Goal: Entertainment & Leisure: Consume media (video, audio)

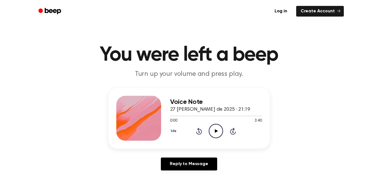
click at [208, 128] on div "1.0x Rewind 5 seconds Play Audio Skip 5 seconds" at bounding box center [216, 131] width 92 height 14
click at [218, 133] on icon "Play Audio" at bounding box center [216, 131] width 14 height 14
click at [217, 130] on icon at bounding box center [216, 131] width 3 height 4
click at [201, 133] on icon at bounding box center [199, 131] width 6 height 7
click at [201, 138] on div "Voice Note 27 [PERSON_NAME] de 2025 · 21:19 0:15 3:40 Your browser does not sup…" at bounding box center [216, 118] width 92 height 45
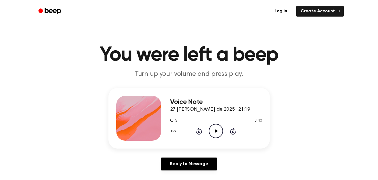
click at [199, 139] on div "Voice Note 27 [PERSON_NAME] de 2025 · 21:19 0:15 3:40 Your browser does not sup…" at bounding box center [216, 118] width 92 height 45
click at [200, 134] on icon at bounding box center [199, 131] width 6 height 7
click at [200, 133] on icon at bounding box center [199, 131] width 6 height 7
click at [199, 133] on icon at bounding box center [199, 131] width 1 height 2
click at [215, 131] on icon "Play Audio" at bounding box center [216, 131] width 14 height 14
